Goal: Task Accomplishment & Management: Manage account settings

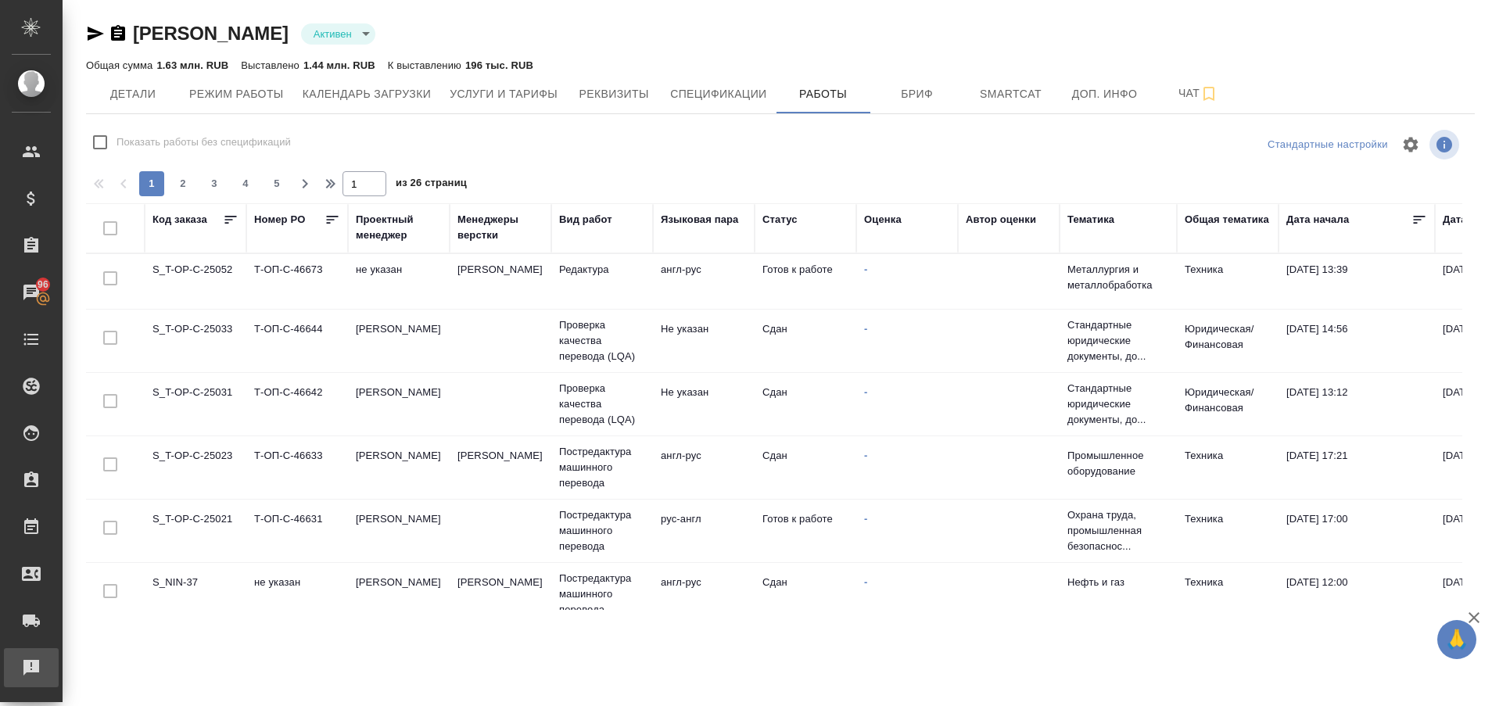
click at [13, 667] on div "Рекламации" at bounding box center [11, 667] width 39 height 23
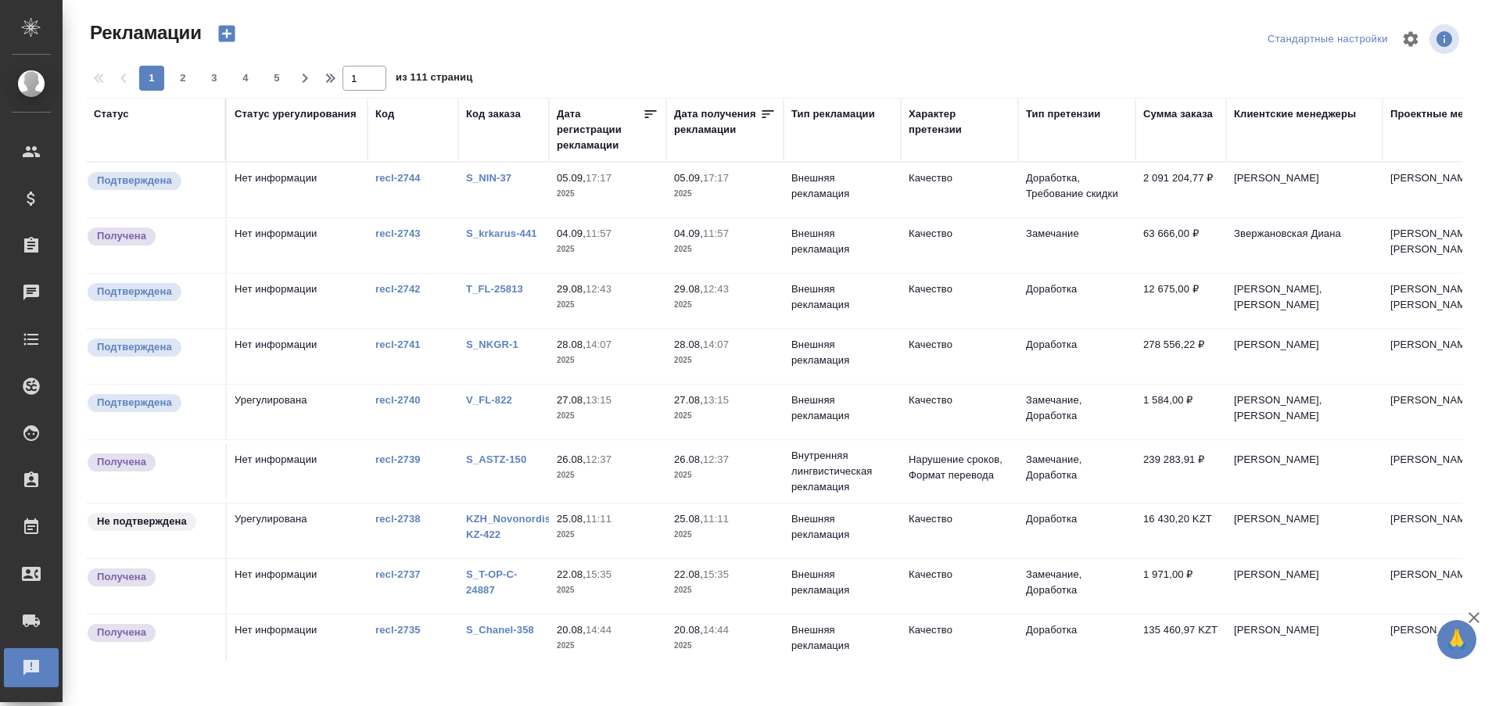
click at [487, 173] on link "S_NIN-37" at bounding box center [488, 178] width 45 height 12
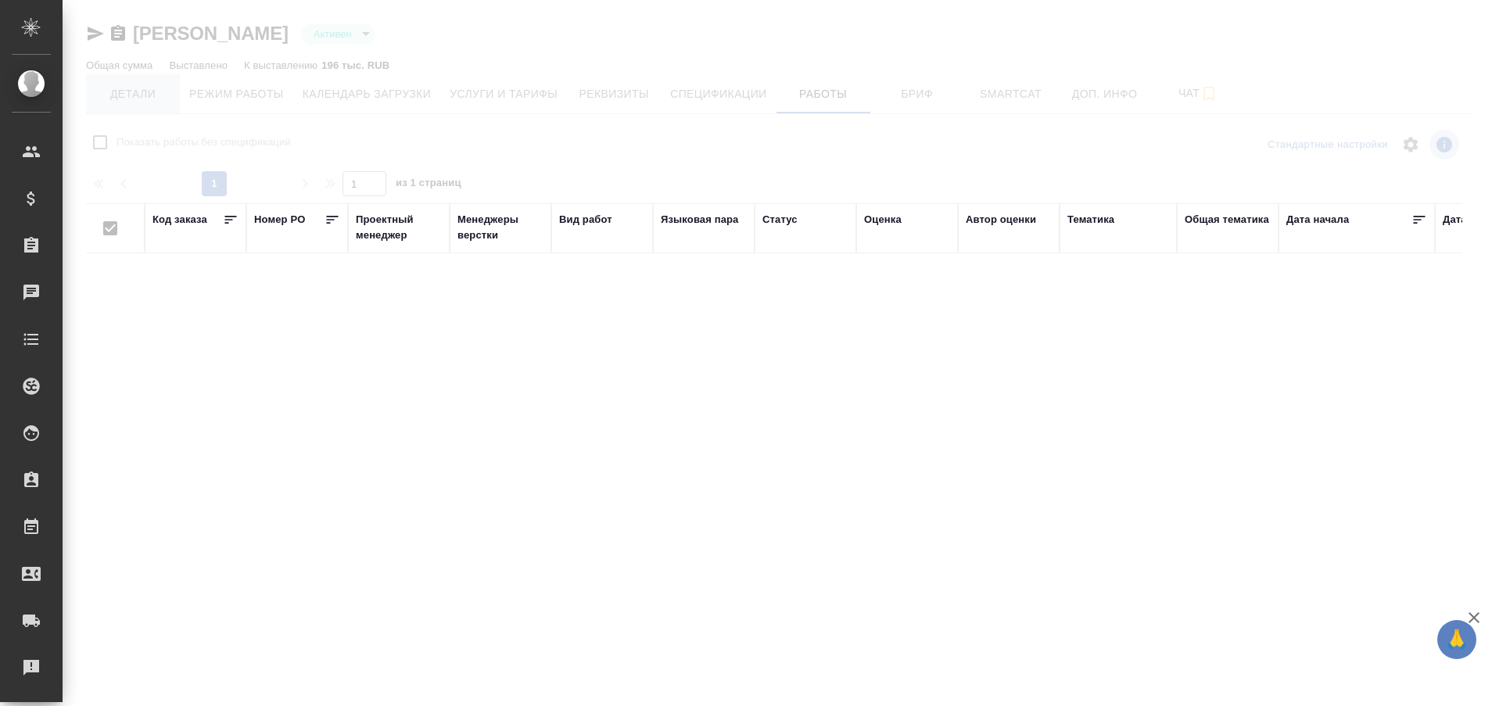
type input "active"
checkbox input "false"
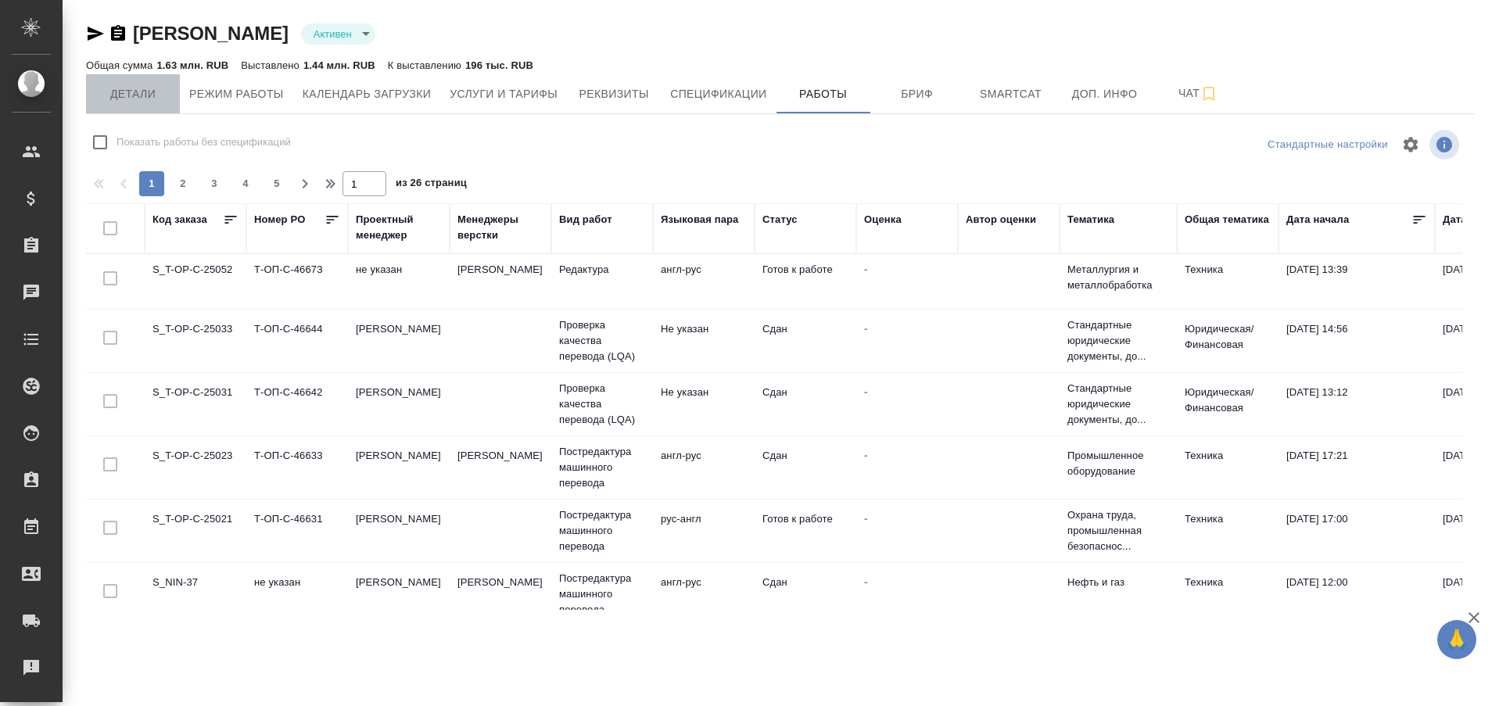
click at [134, 95] on span "Детали" at bounding box center [132, 94] width 75 height 20
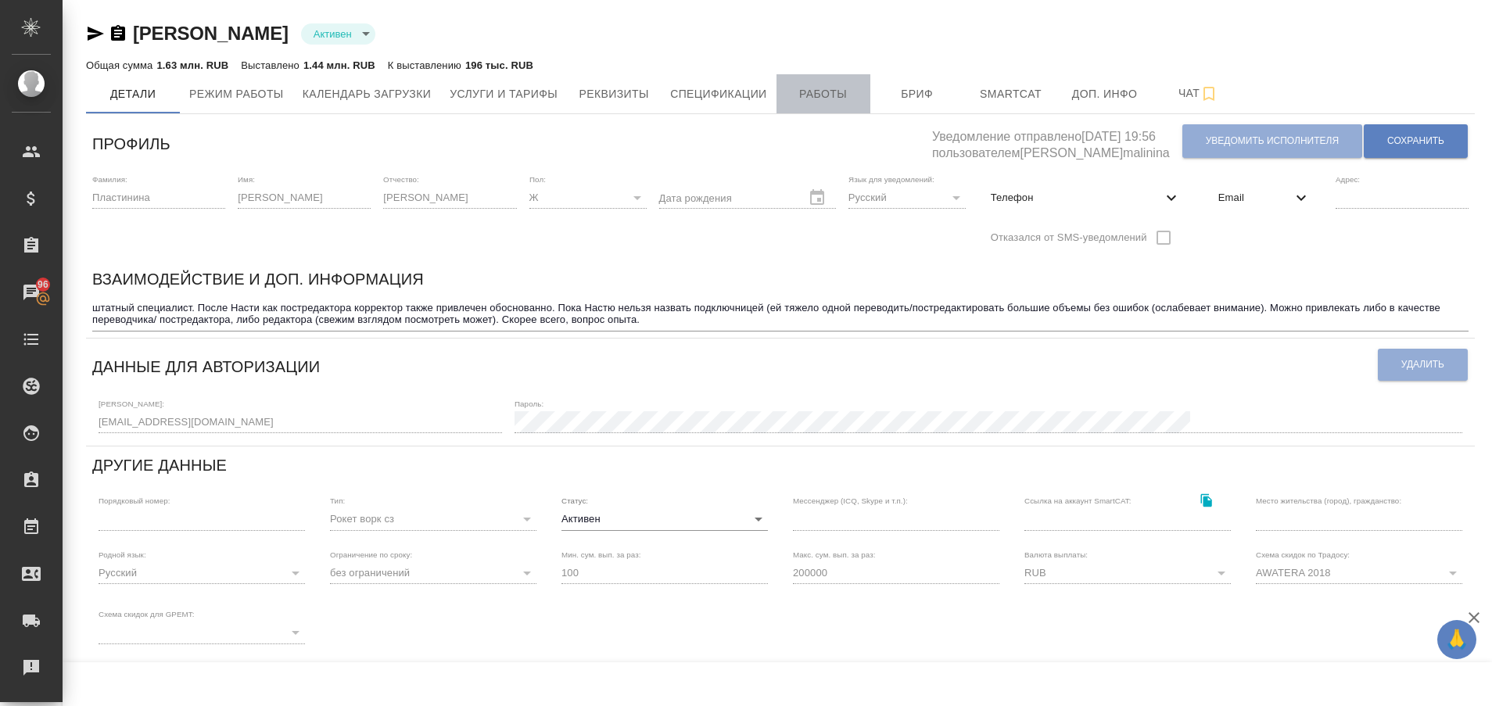
click at [821, 98] on span "Работы" at bounding box center [823, 94] width 75 height 20
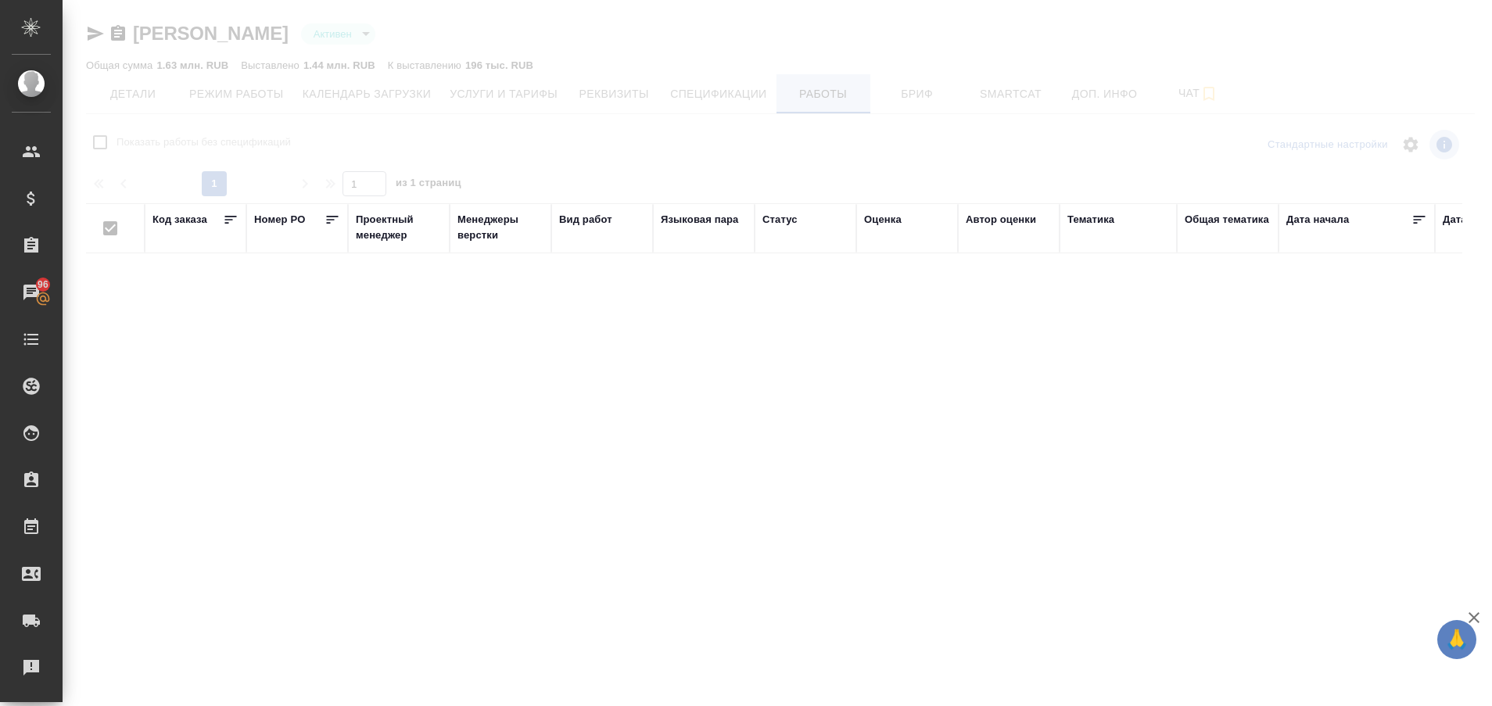
checkbox input "false"
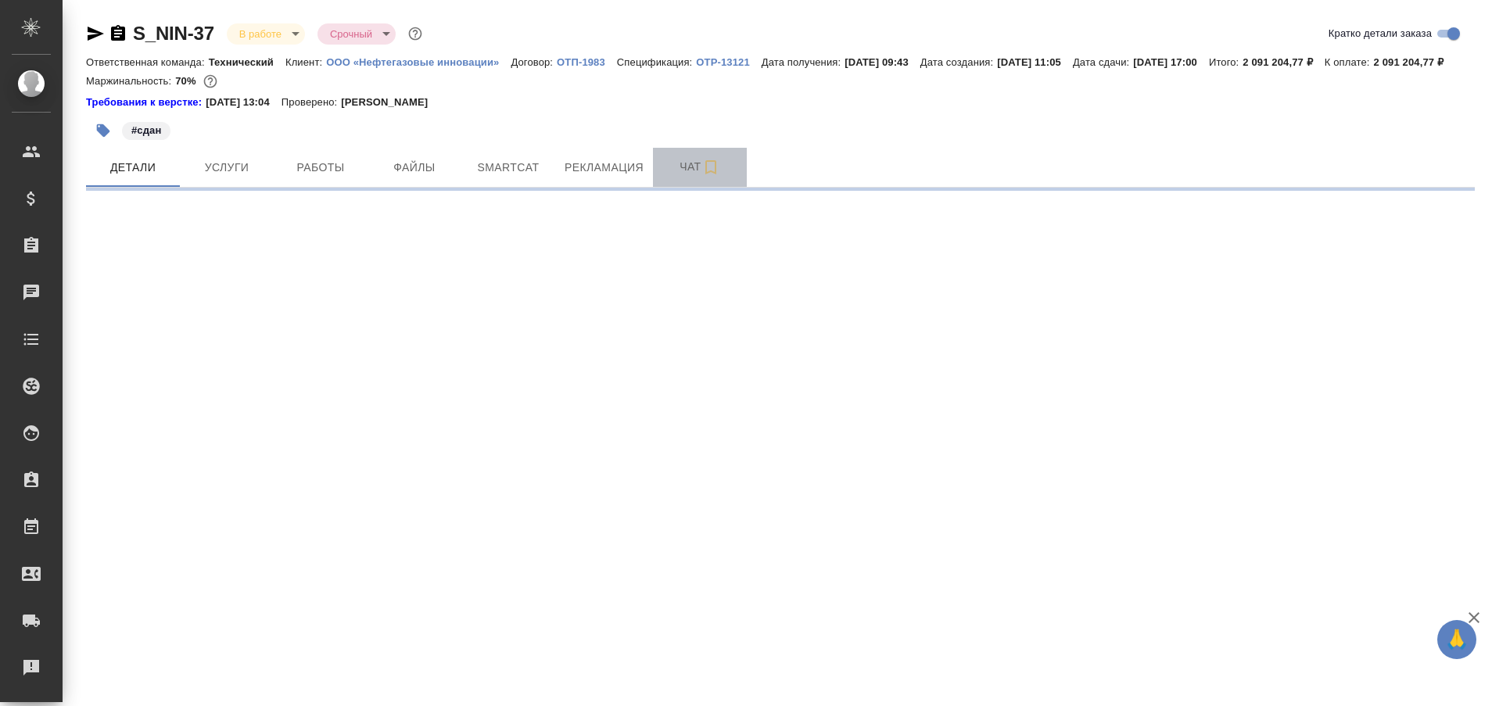
click at [689, 177] on span "Чат" at bounding box center [700, 167] width 75 height 20
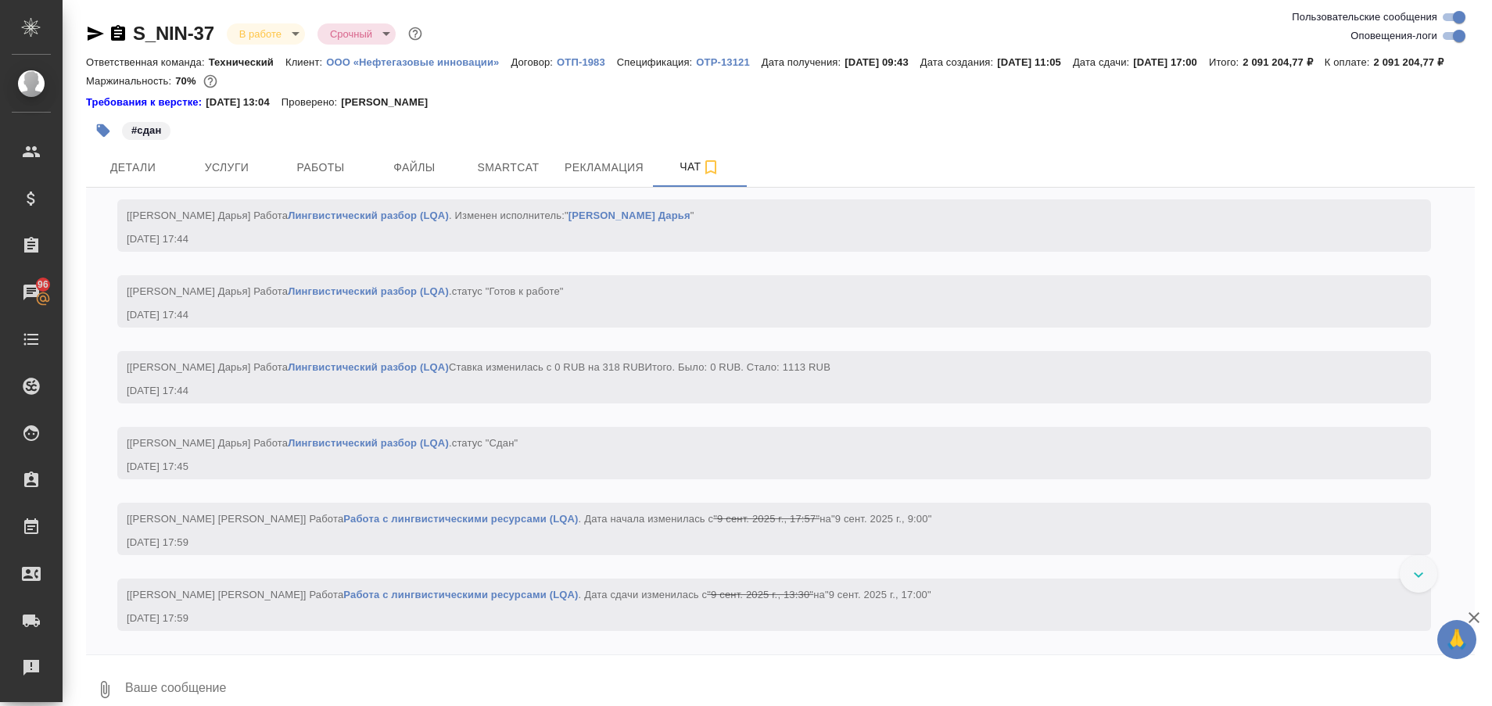
scroll to position [83921, 0]
click at [335, 178] on span "Работы" at bounding box center [320, 168] width 75 height 20
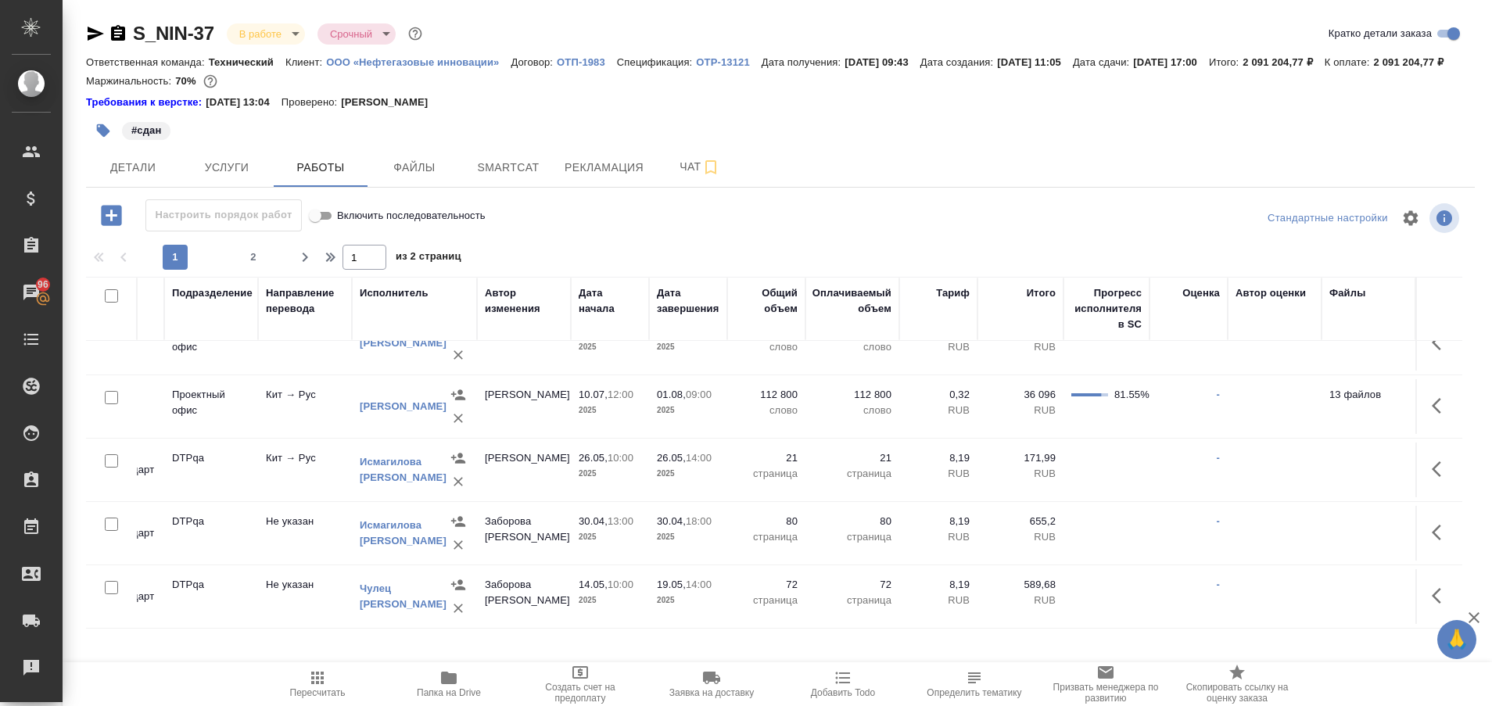
scroll to position [1315, 319]
click at [256, 265] on span "2" at bounding box center [253, 258] width 25 height 16
type input "2"
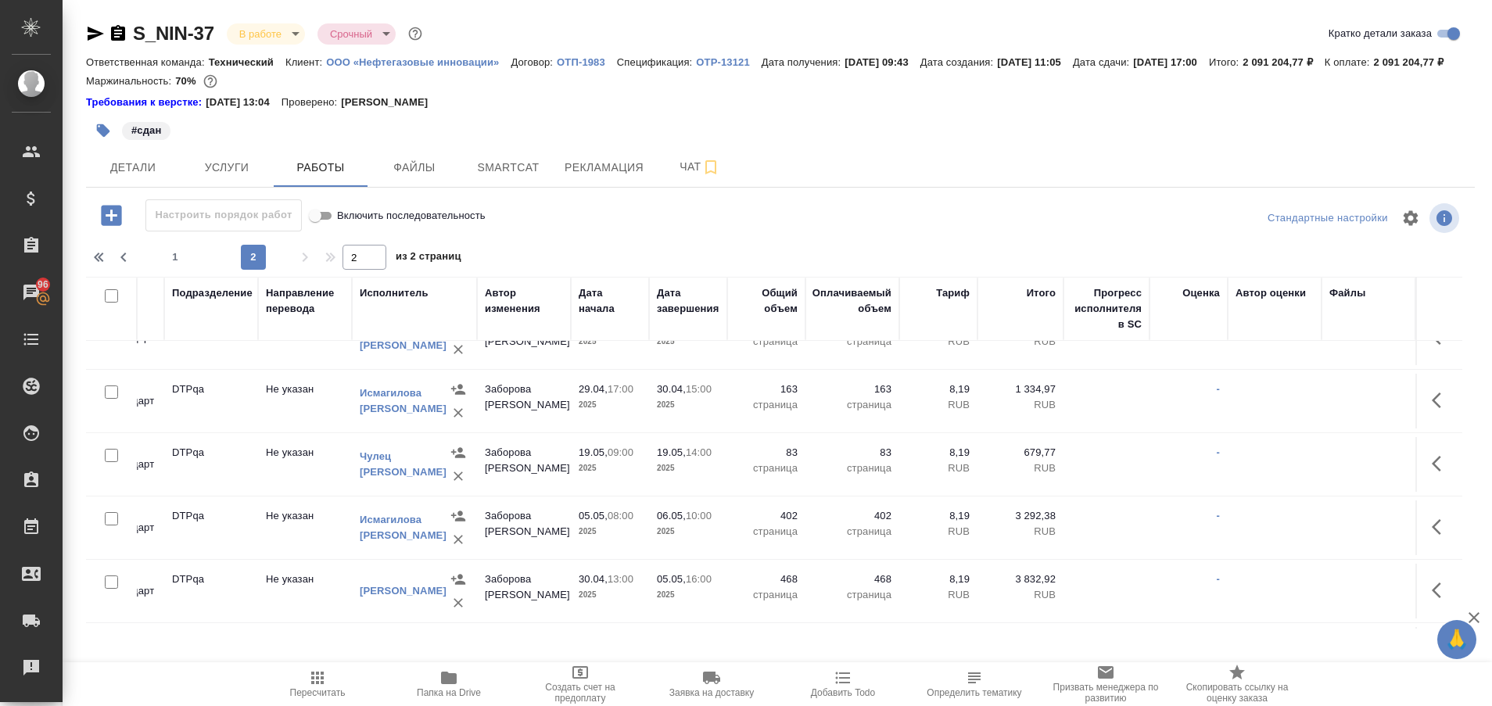
scroll to position [0, 319]
